Goal: Task Accomplishment & Management: Use online tool/utility

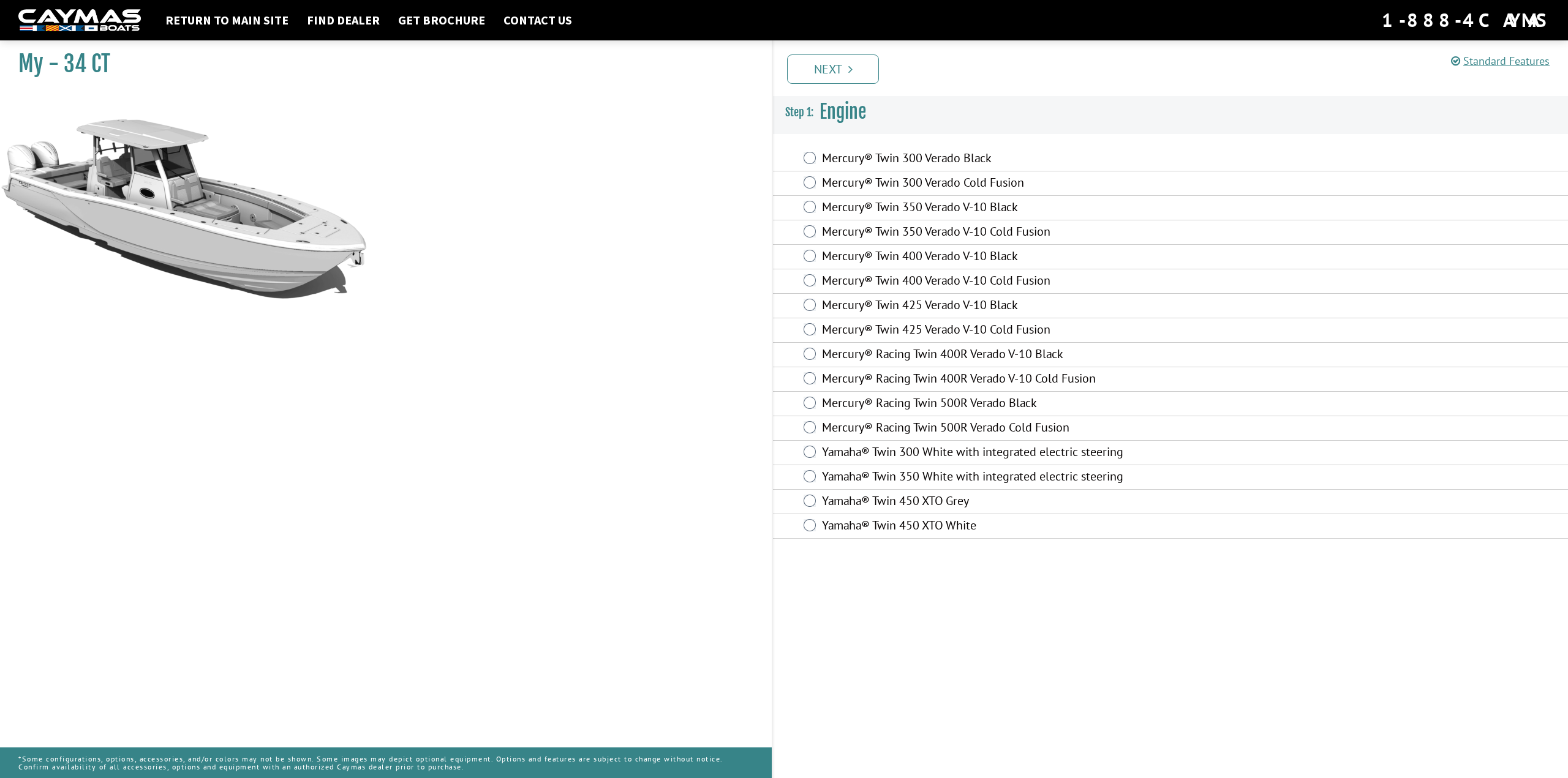
click at [956, 403] on label "Mercury® Racing Twin 500R Verado Black" at bounding box center [1046, 405] width 448 height 18
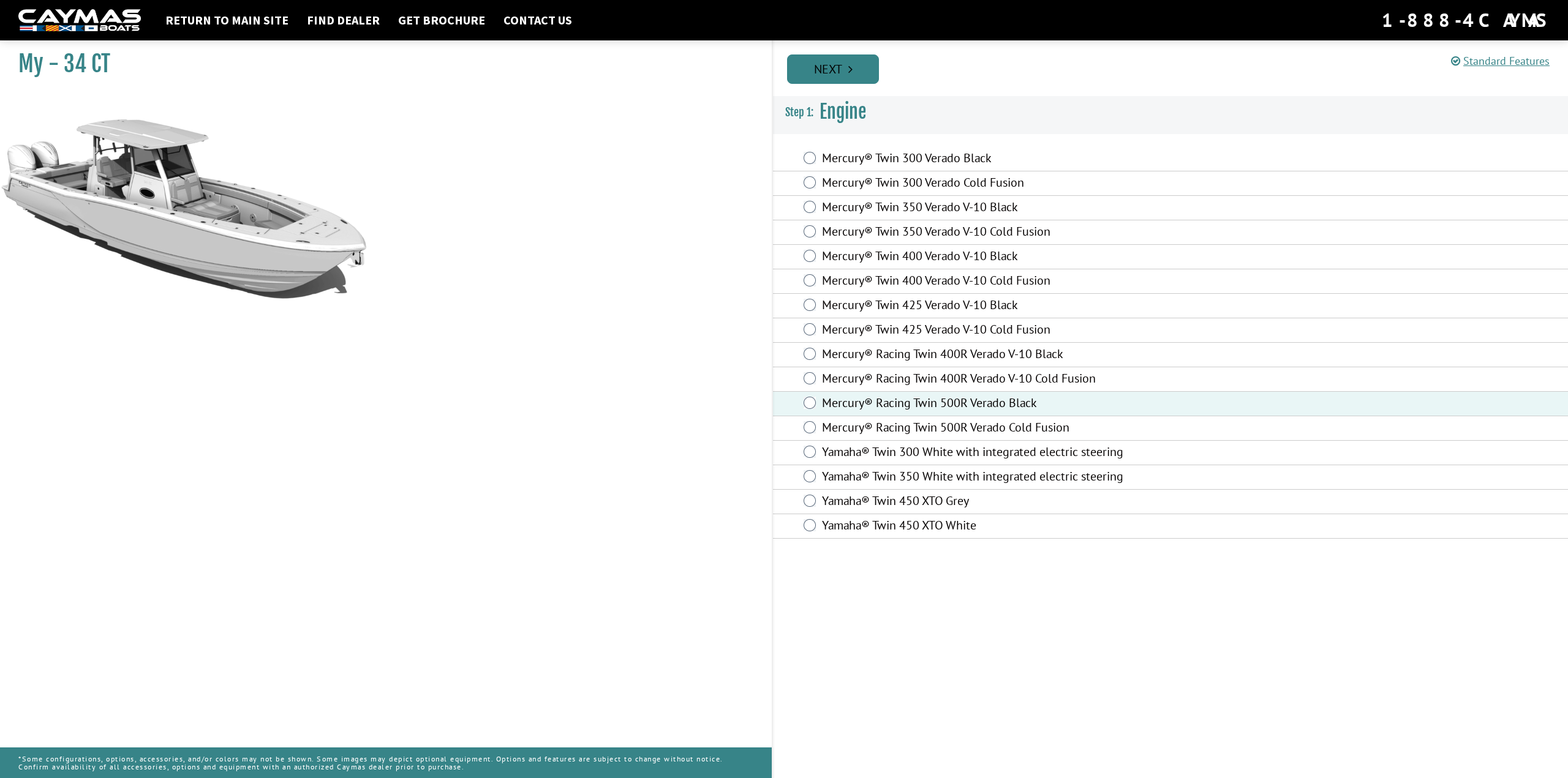
click at [830, 74] on link "Next" at bounding box center [833, 69] width 92 height 30
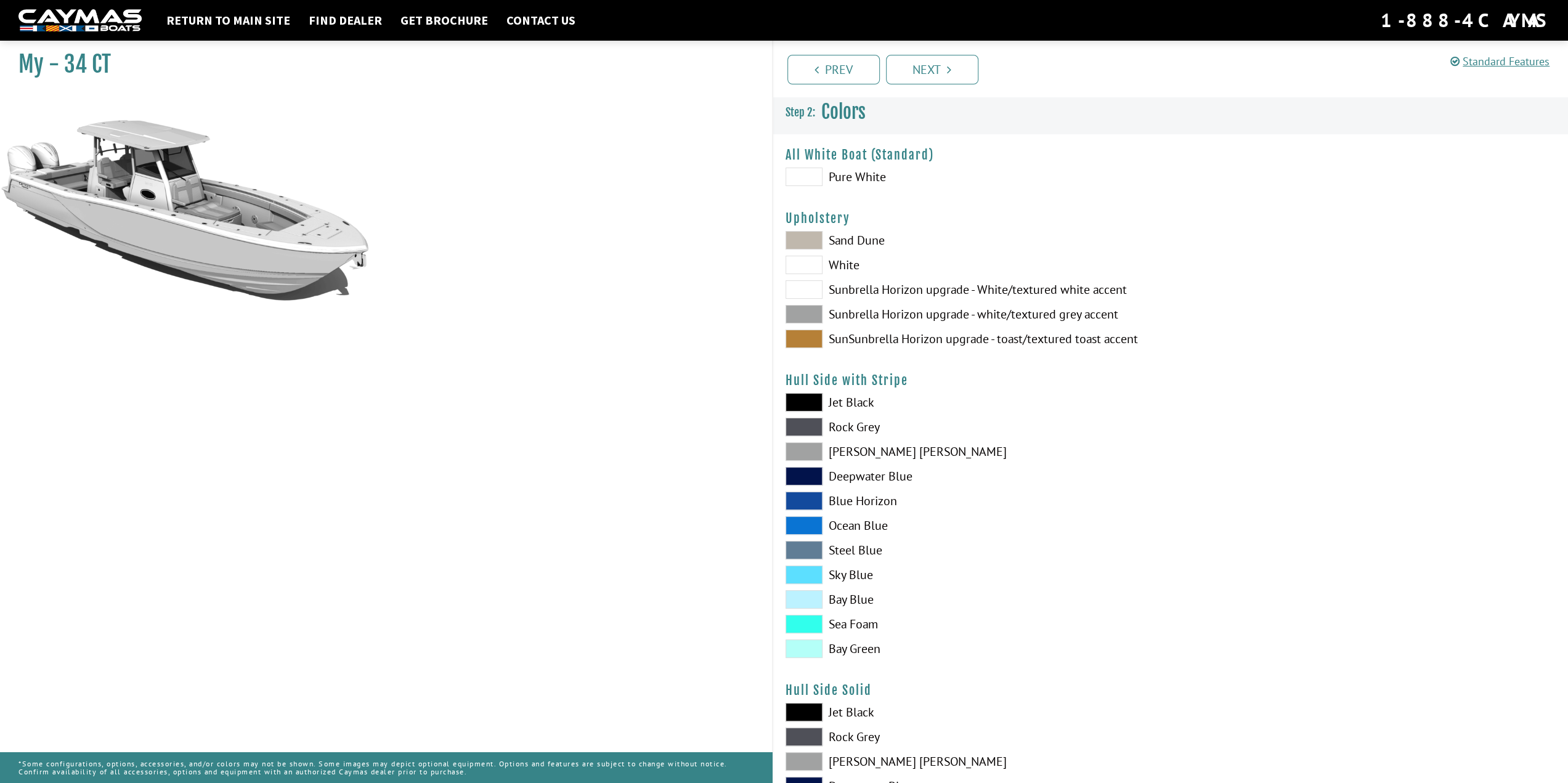
click at [788, 325] on div "Sand Dune White Sunbrella Horizon upgrade - White/textured white accent Sunbrel…" at bounding box center [972, 292] width 398 height 123
click at [793, 312] on span at bounding box center [804, 314] width 37 height 18
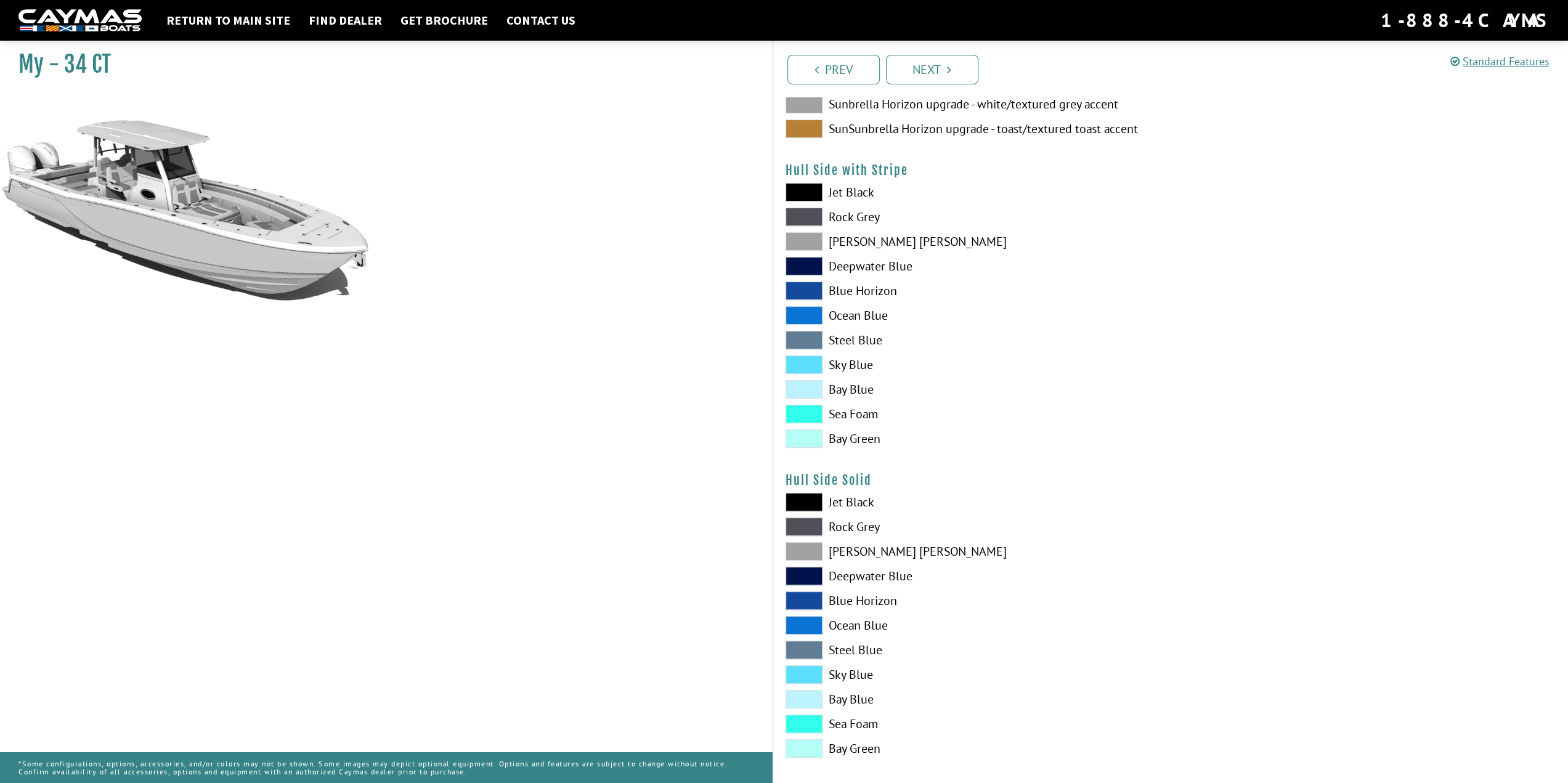
scroll to position [247, 0]
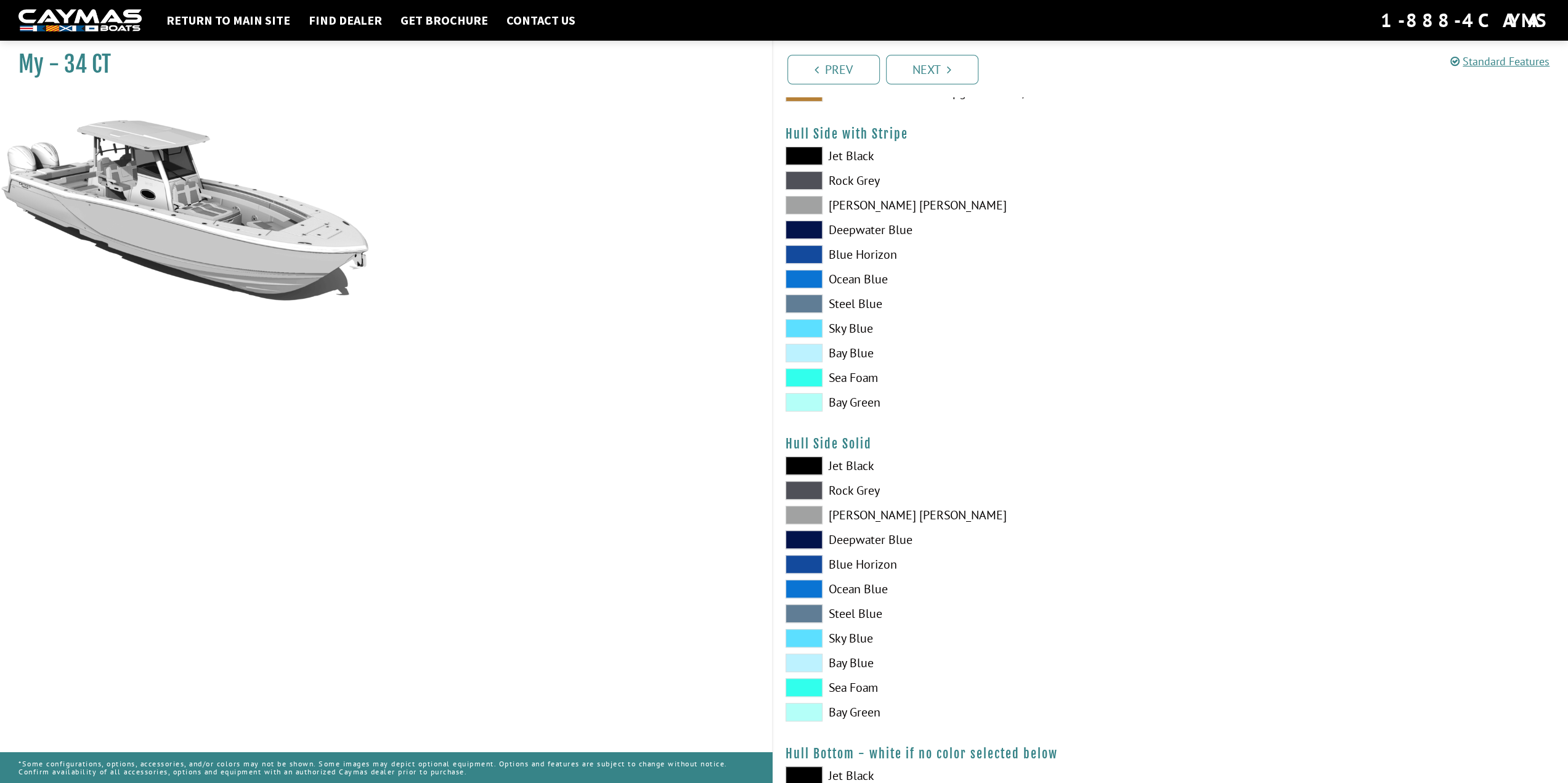
click at [794, 487] on span at bounding box center [804, 491] width 37 height 18
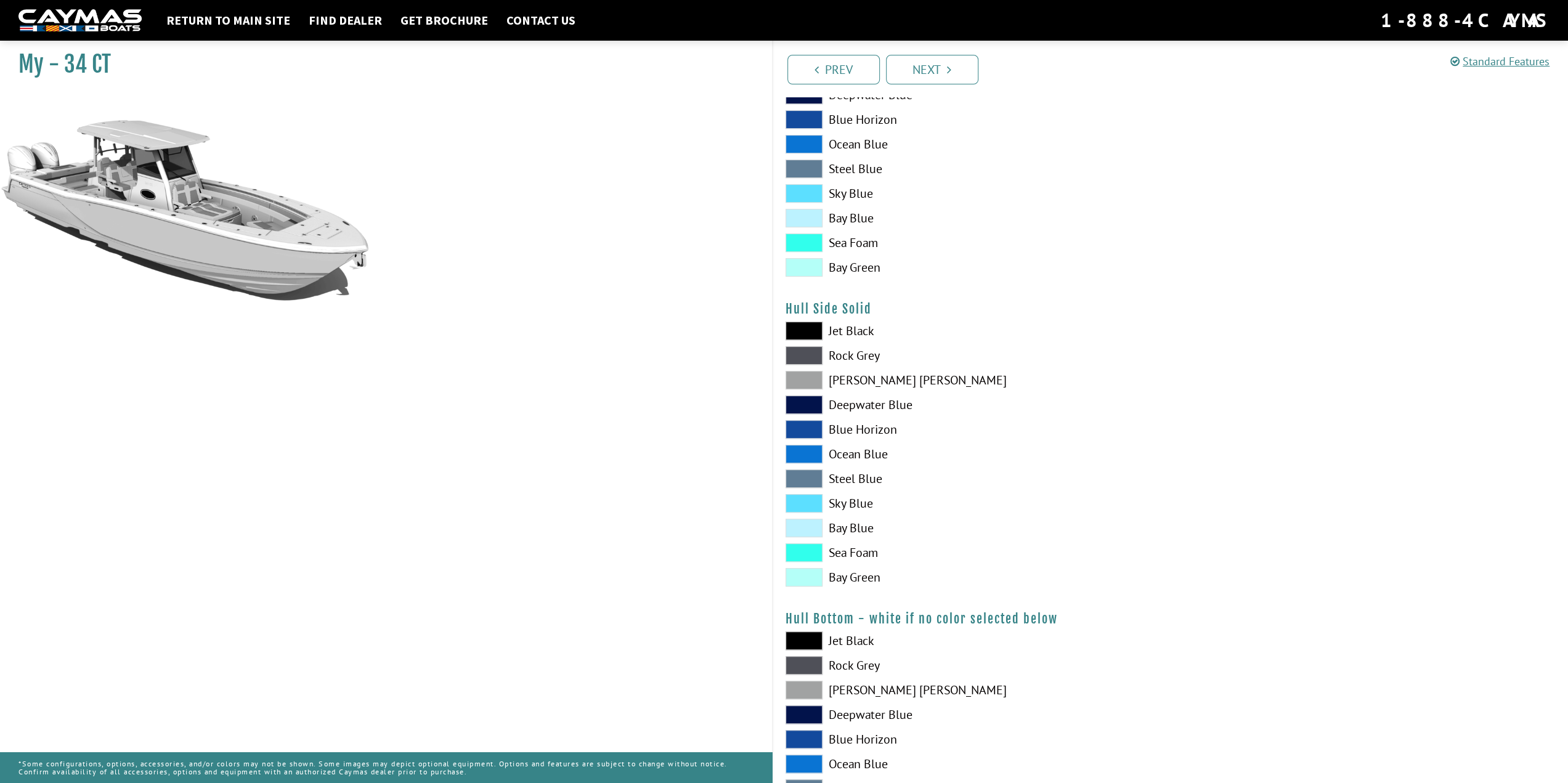
scroll to position [493, 0]
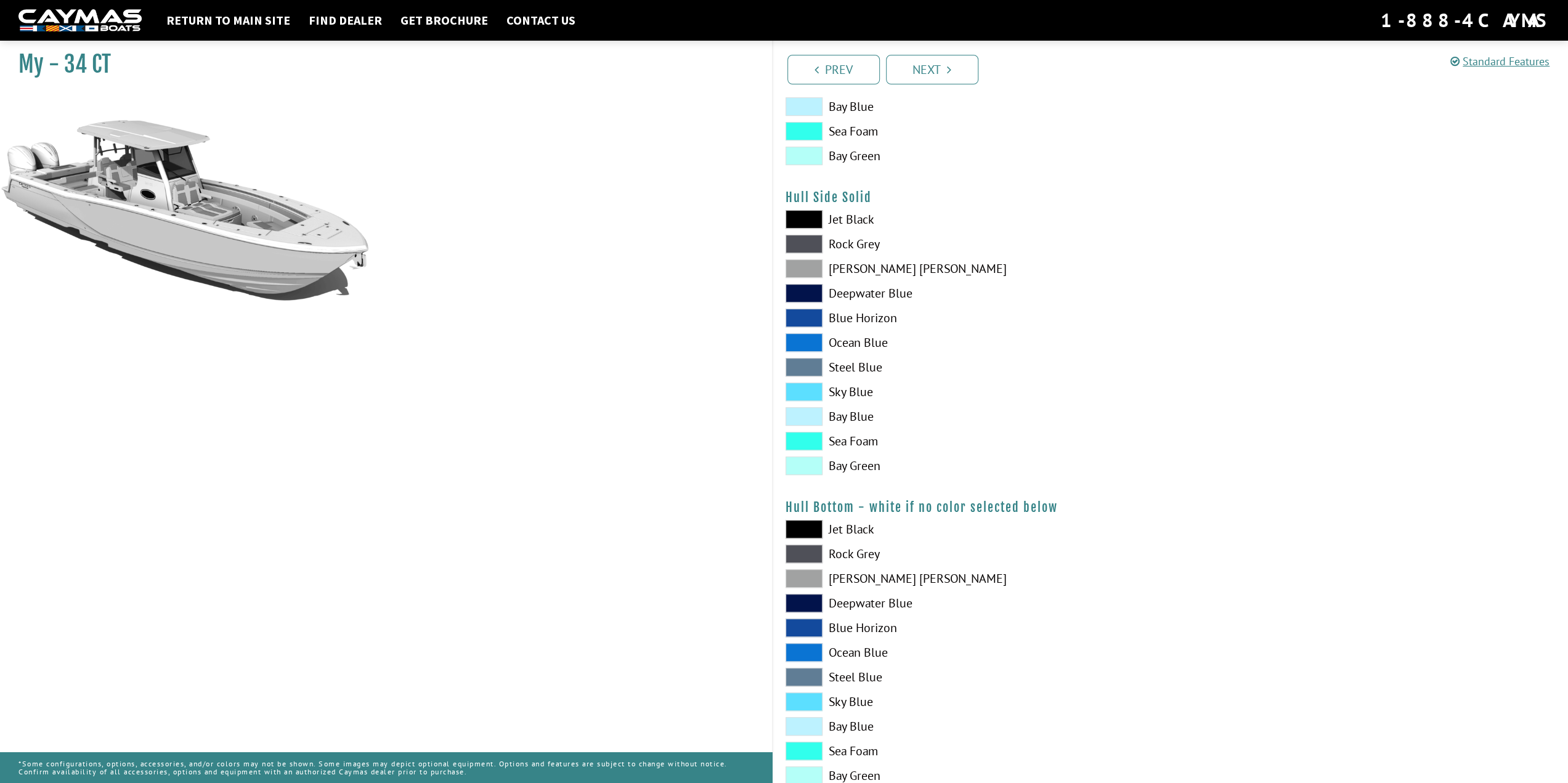
click at [815, 526] on span at bounding box center [804, 529] width 37 height 18
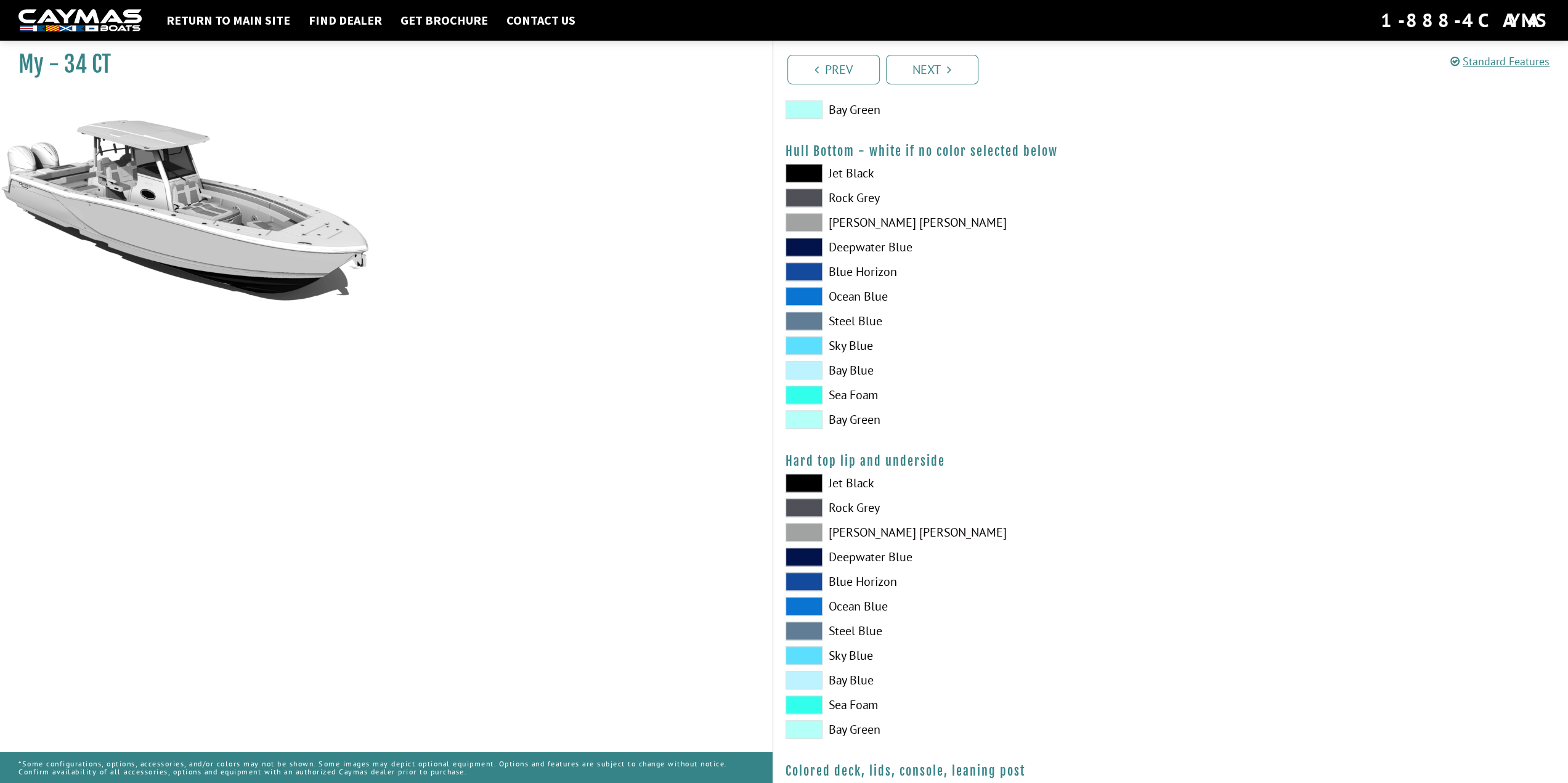
scroll to position [863, 0]
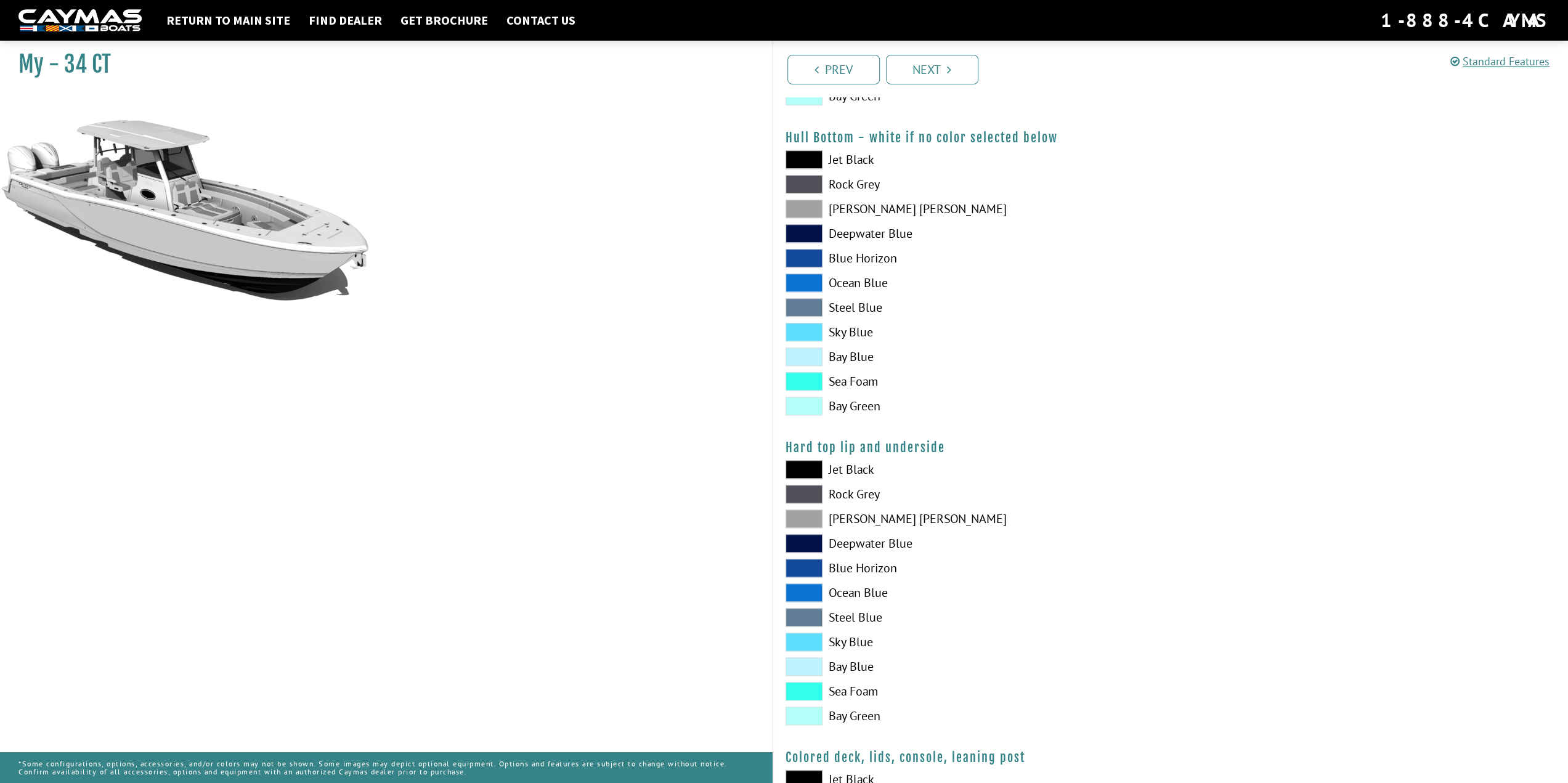
click at [809, 516] on span at bounding box center [804, 519] width 37 height 18
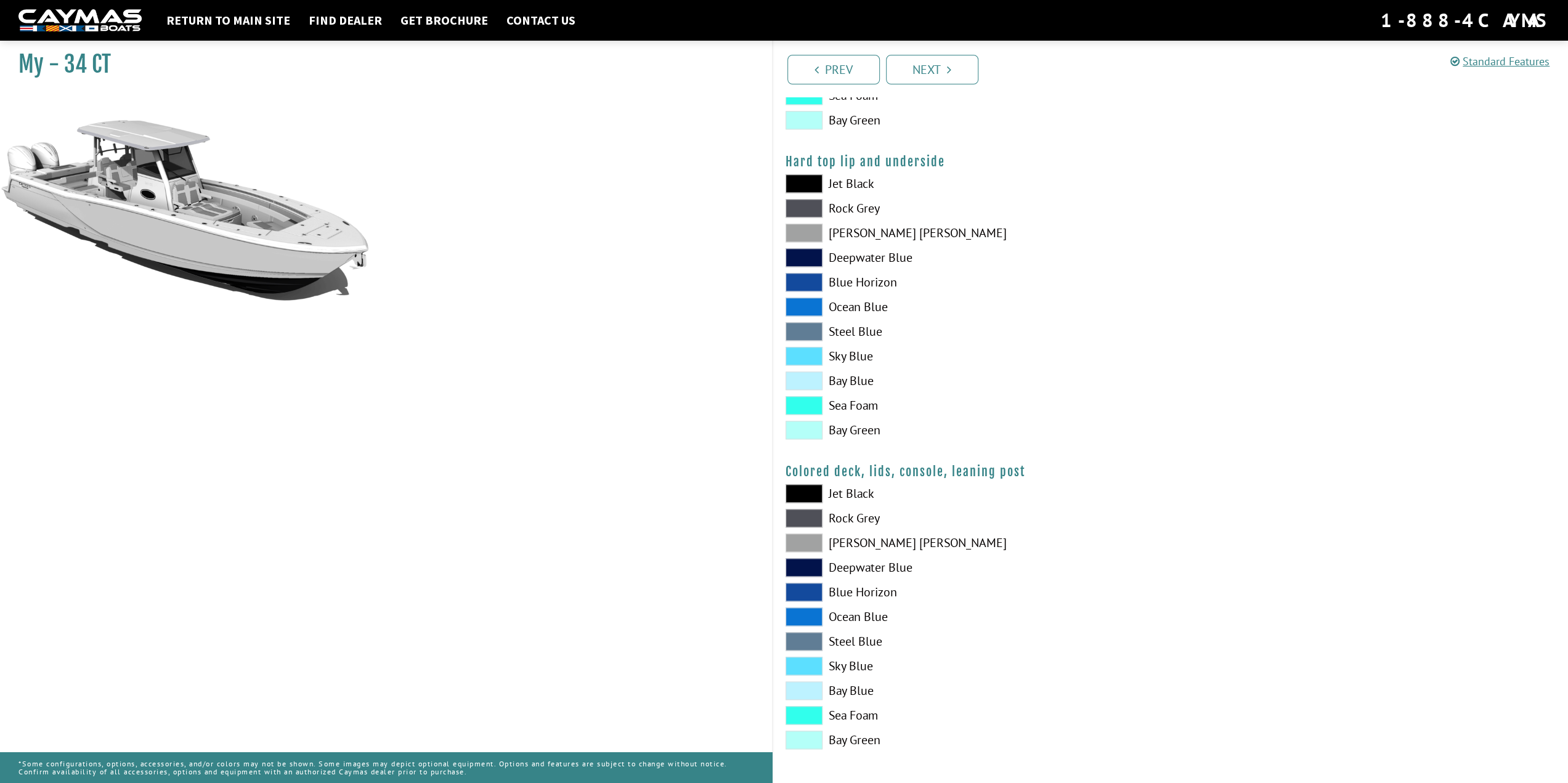
scroll to position [1149, 0]
click at [807, 546] on span at bounding box center [804, 543] width 37 height 18
click at [958, 60] on link "Next" at bounding box center [931, 70] width 92 height 30
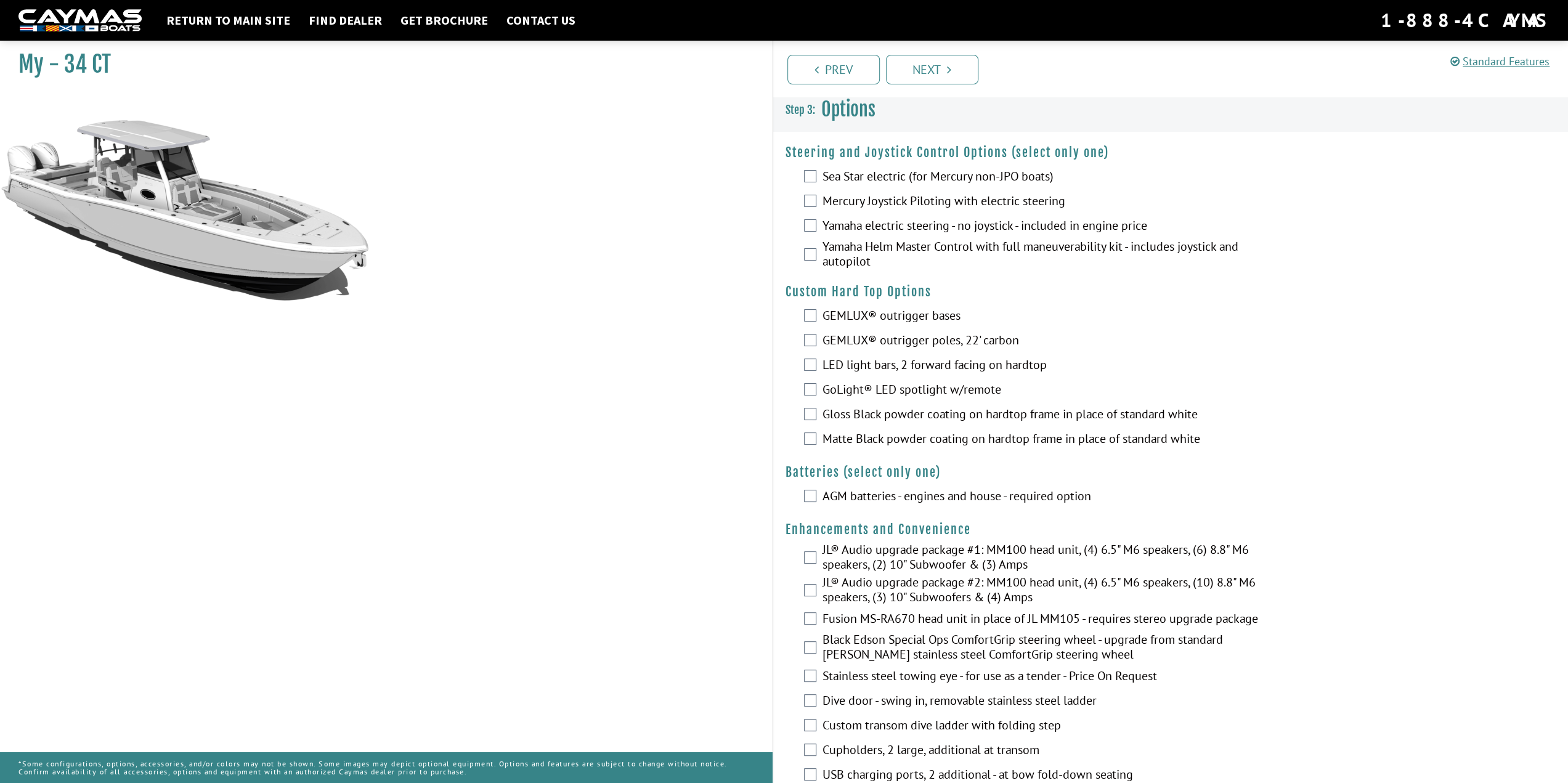
scroll to position [0, 0]
click at [921, 203] on label "Mercury Joystick Piloting with electric steering" at bounding box center [1046, 204] width 447 height 18
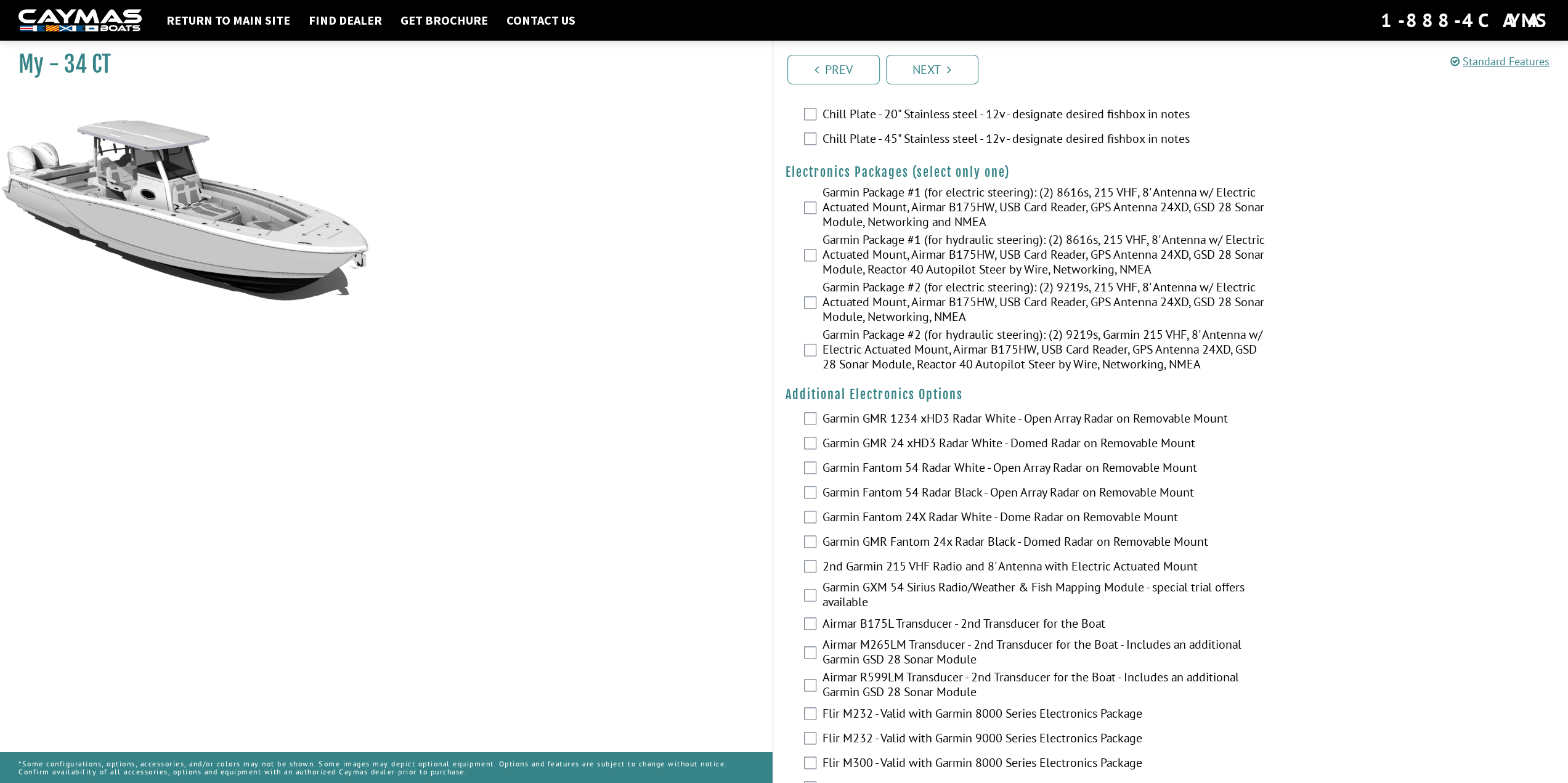
scroll to position [1720, 0]
